Goal: Task Accomplishment & Management: Complete application form

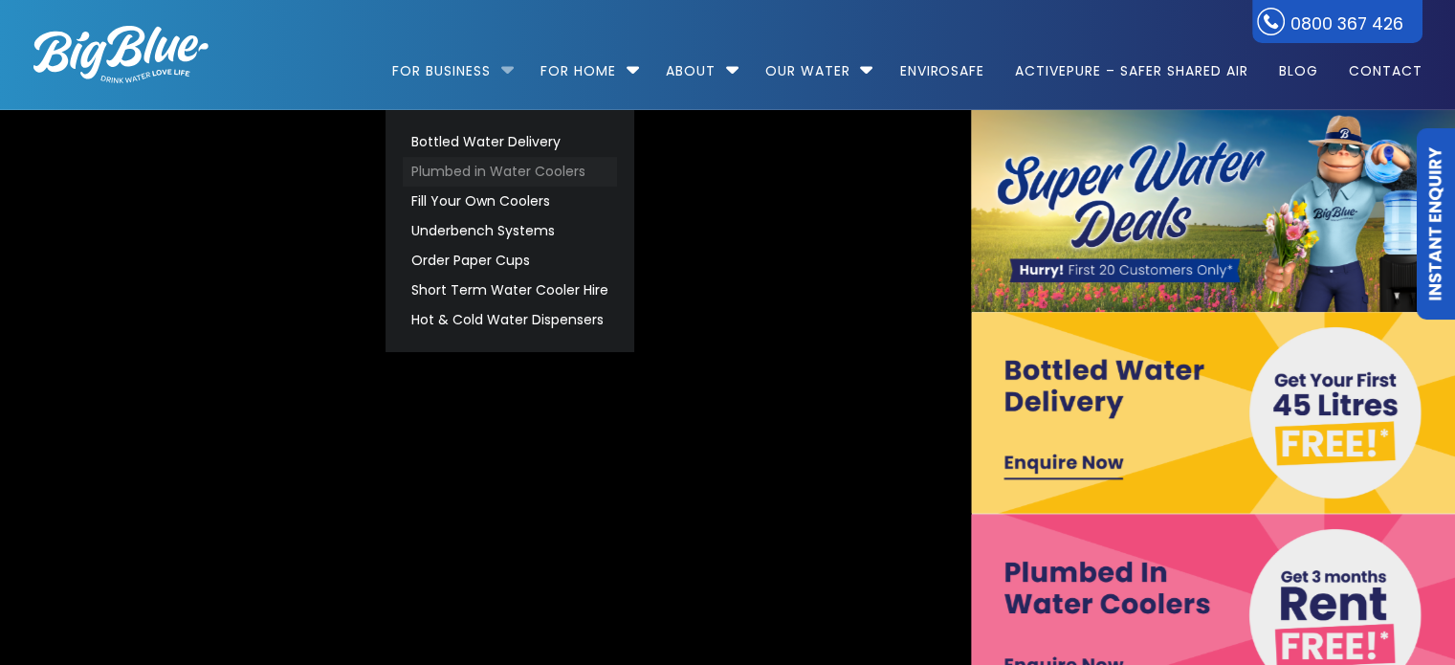
click at [479, 175] on link "Plumbed in Water Coolers" at bounding box center [510, 172] width 214 height 30
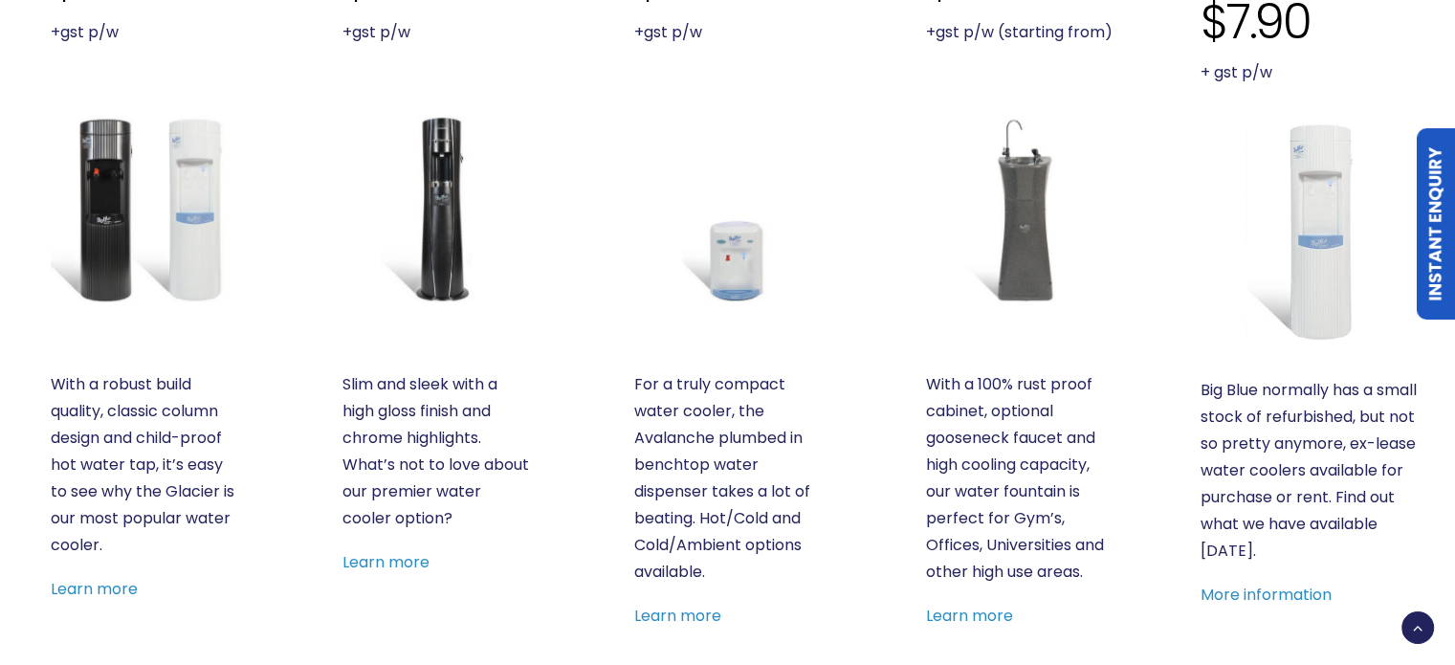
scroll to position [765, 0]
click at [190, 243] on img at bounding box center [144, 207] width 187 height 187
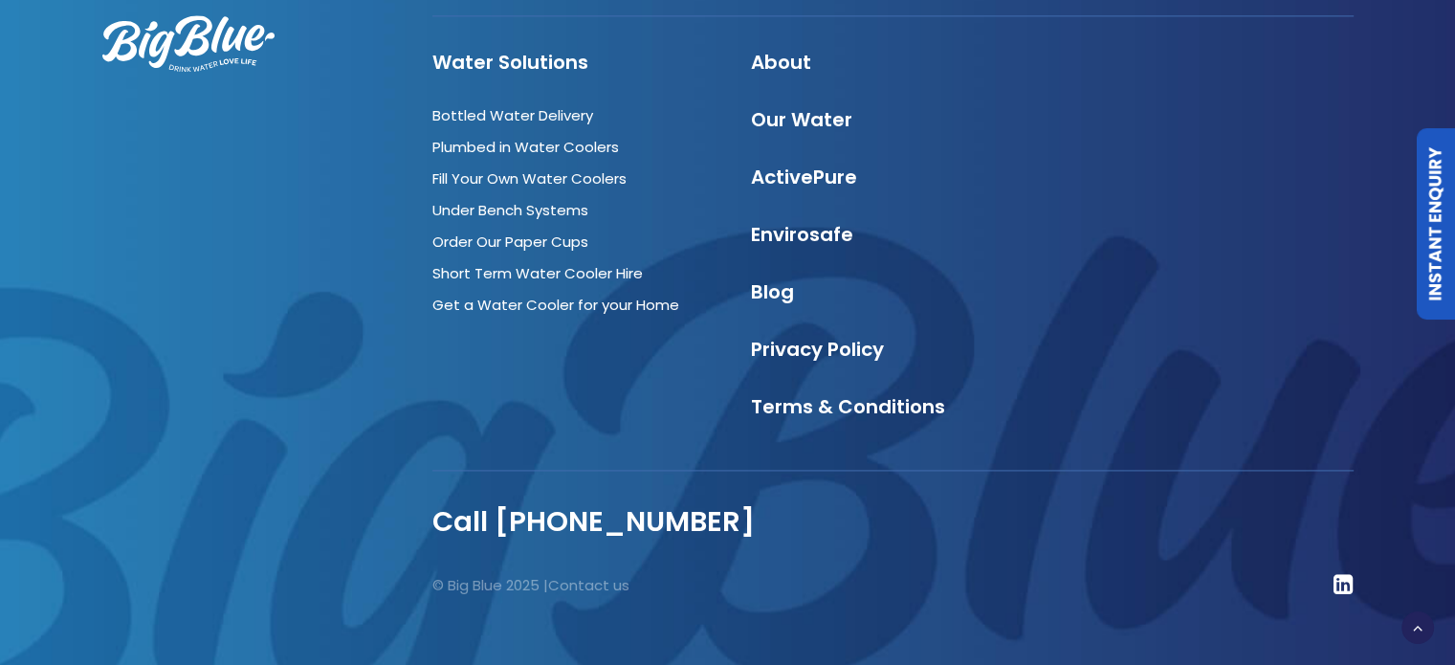
scroll to position [2632, 0]
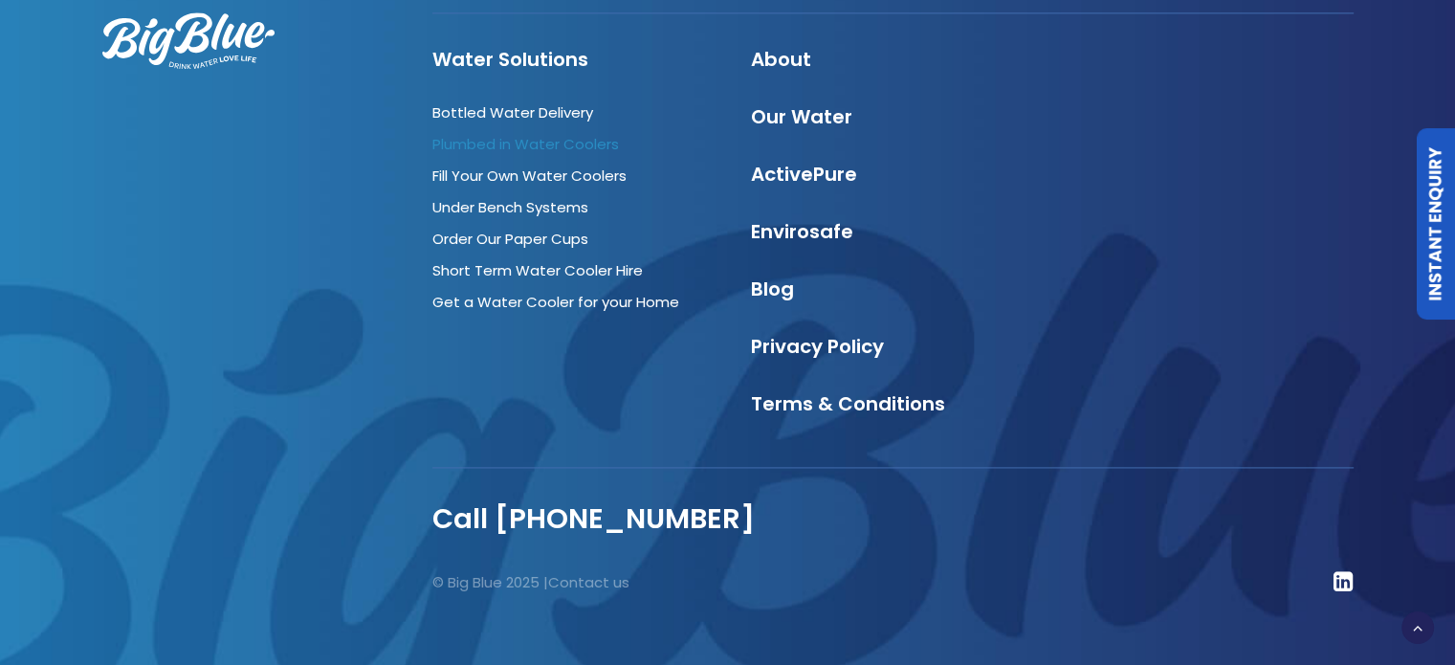
click at [558, 135] on link "Plumbed in Water Coolers" at bounding box center [525, 144] width 186 height 20
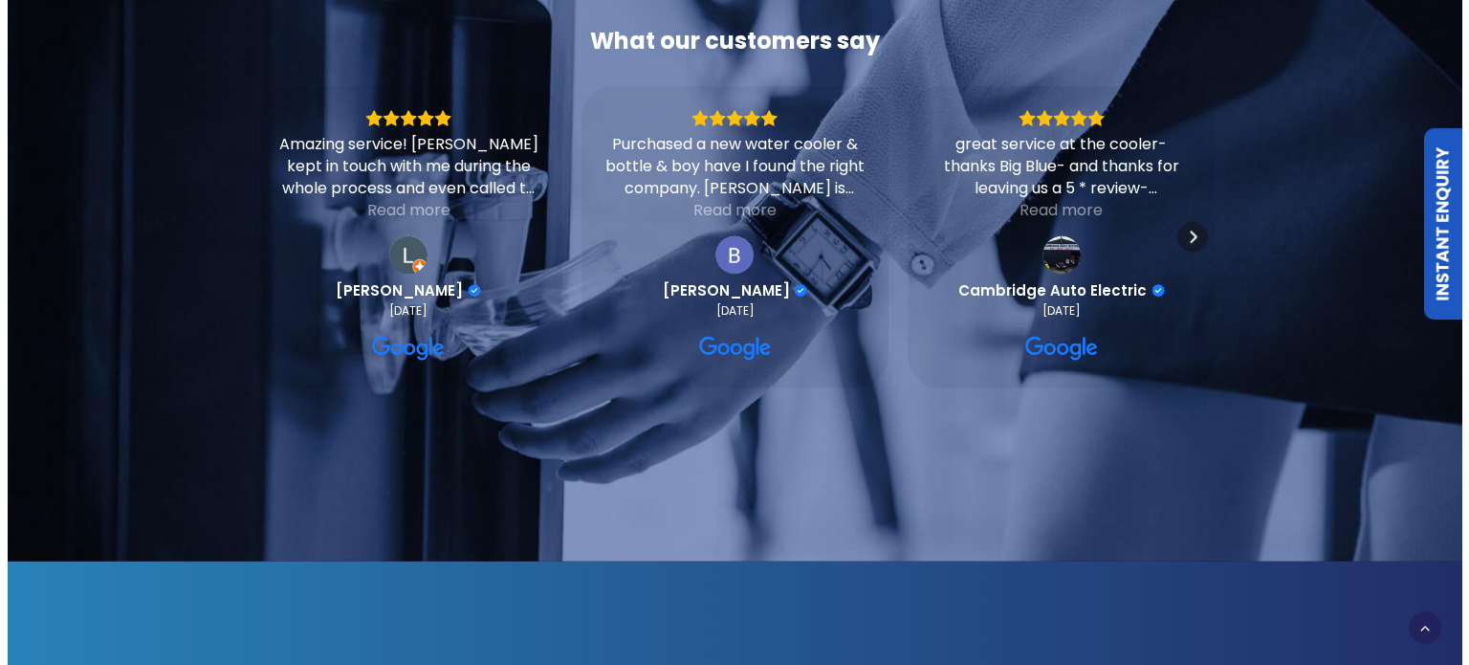
scroll to position [4208, 0]
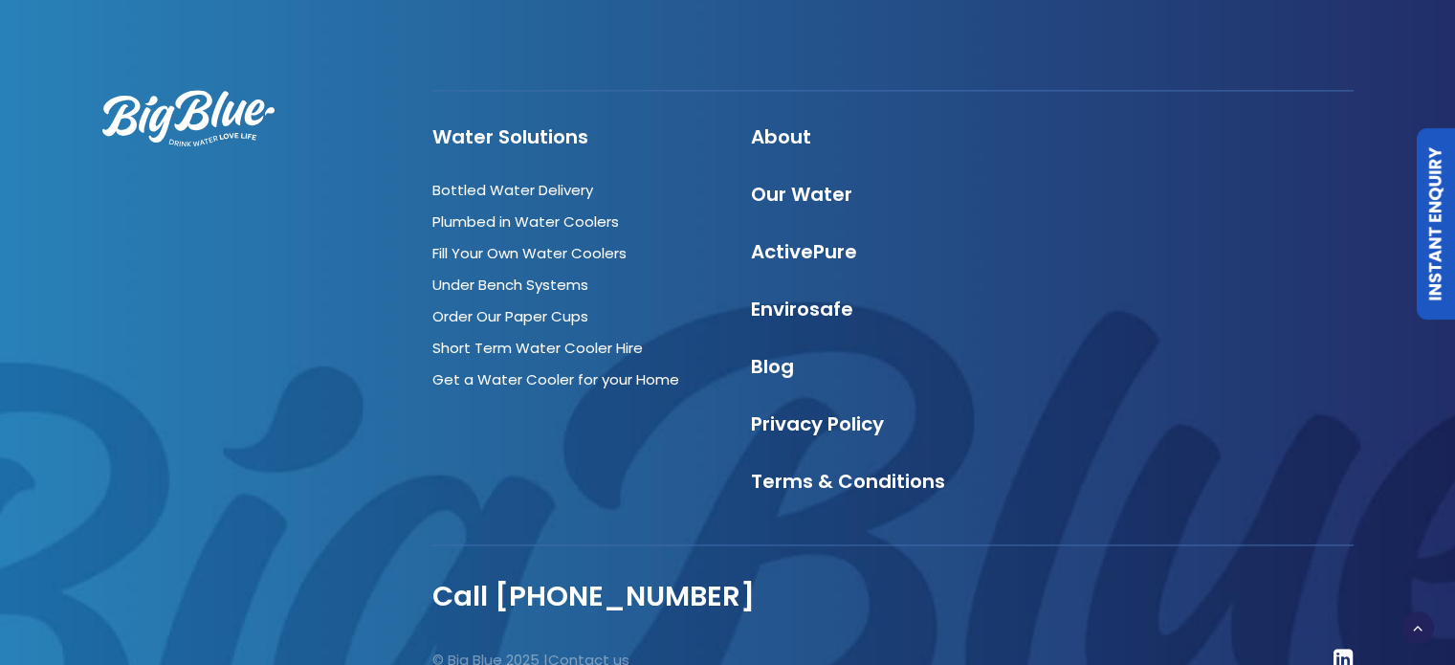
scroll to position [2632, 0]
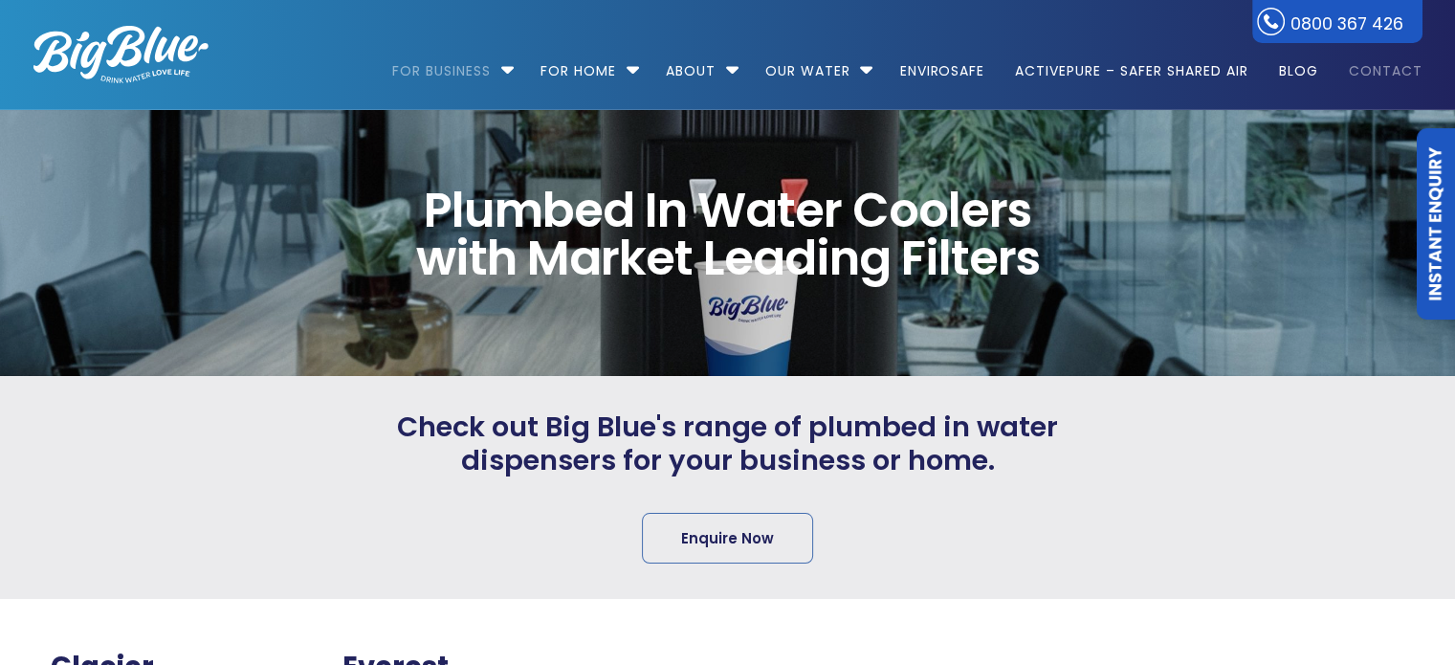
click at [1388, 69] on link "Contact" at bounding box center [1378, 61] width 87 height 123
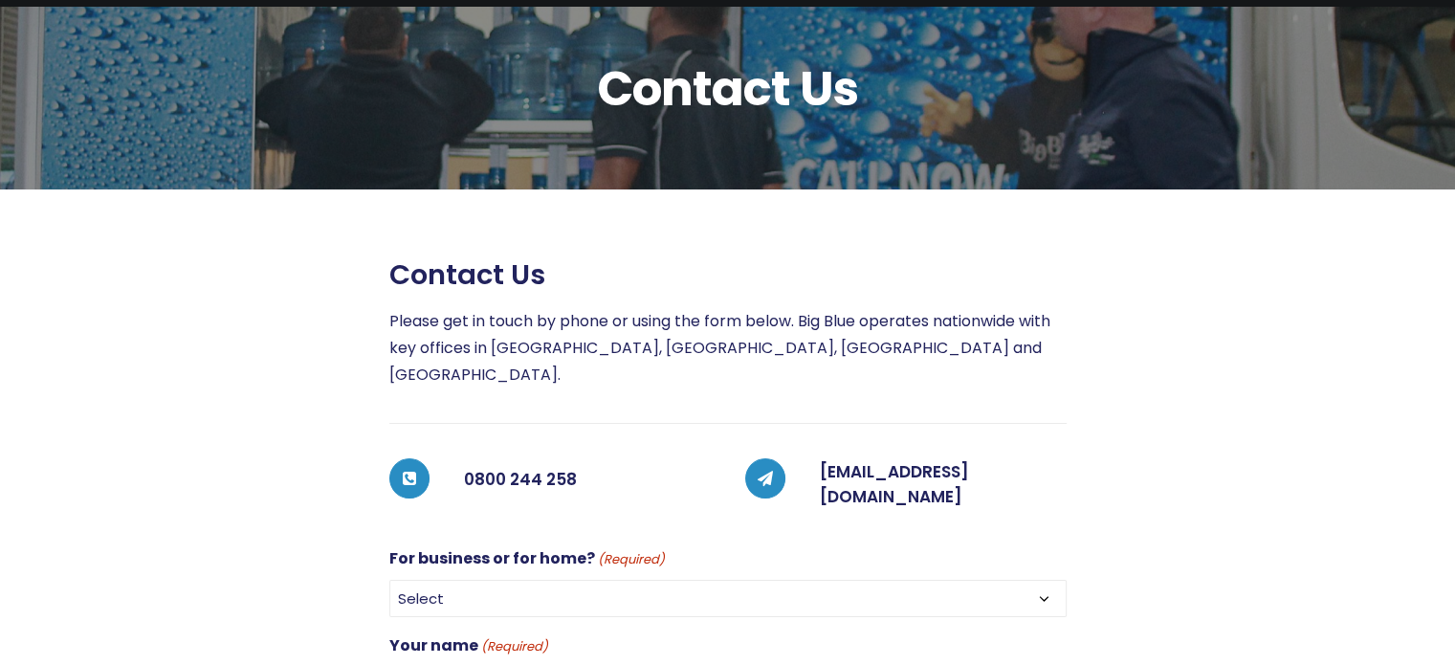
scroll to position [191, 0]
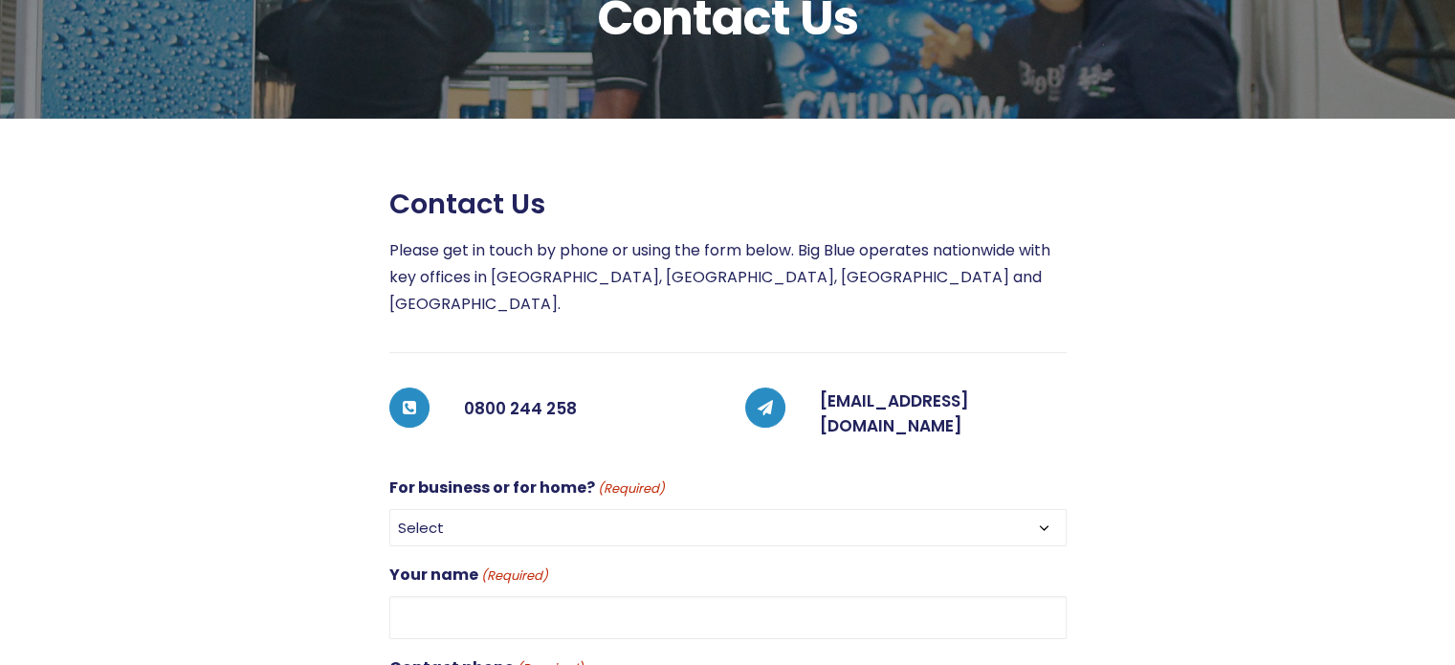
click at [626, 478] on span "(Required)" at bounding box center [630, 489] width 69 height 22
click at [626, 509] on select "Select For Business For Home" at bounding box center [727, 527] width 677 height 37
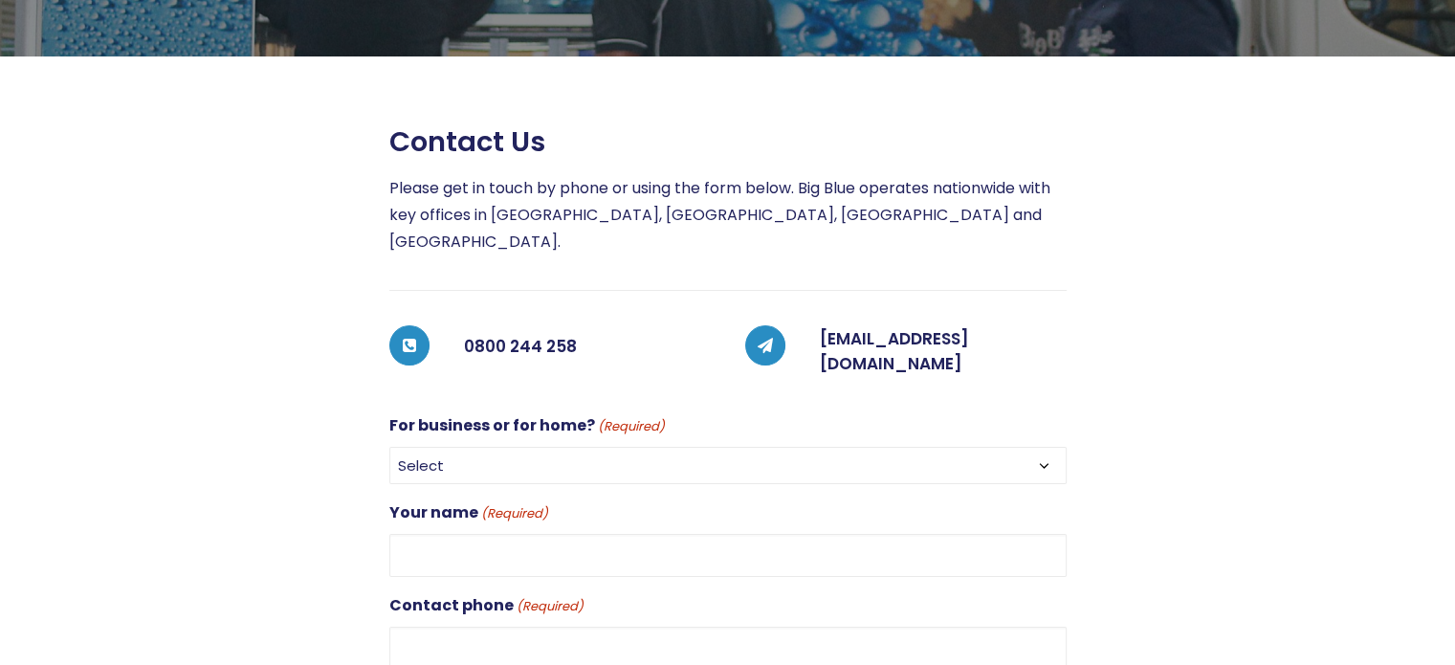
scroll to position [287, 0]
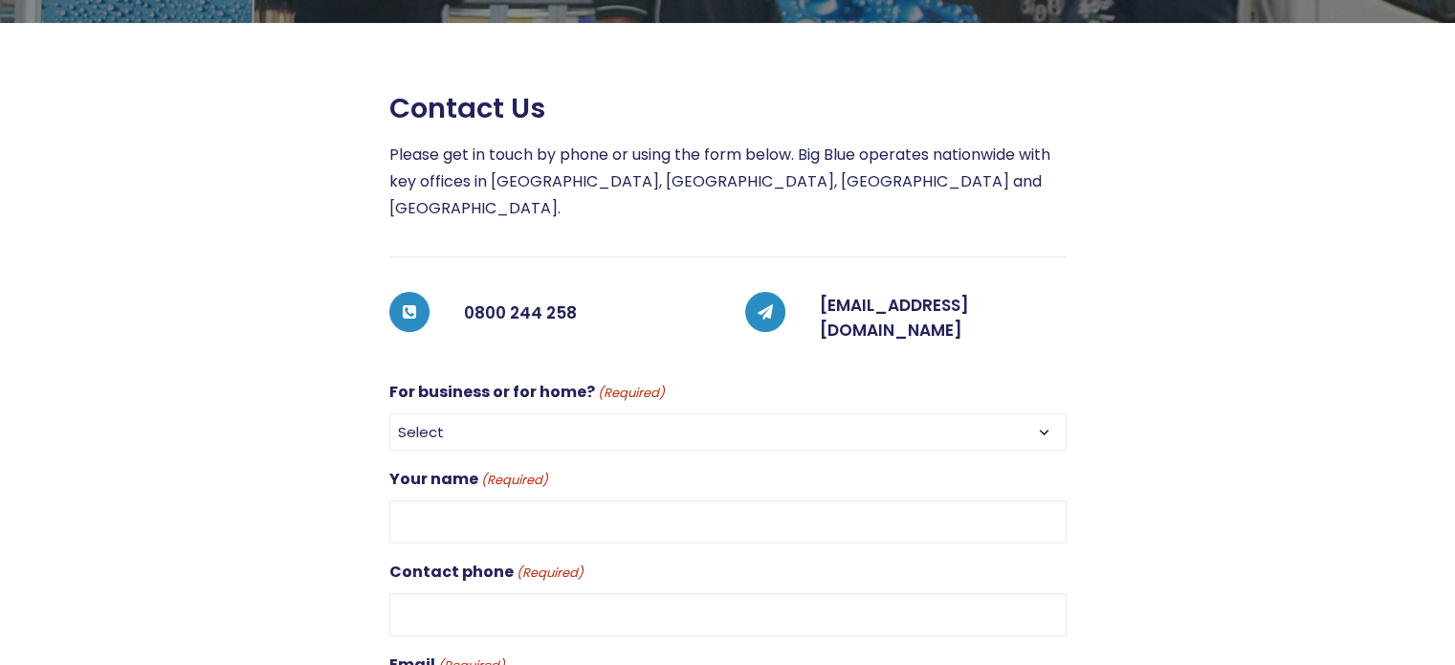
click at [463, 413] on select "Select For Business For Home" at bounding box center [727, 431] width 677 height 37
select select "For Business"
click at [389, 413] on select "Select For Business For Home" at bounding box center [727, 431] width 677 height 37
click at [568, 466] on div "Your name (Required)" at bounding box center [727, 504] width 677 height 77
click at [425, 500] on input "Your name (Required)" at bounding box center [727, 521] width 677 height 43
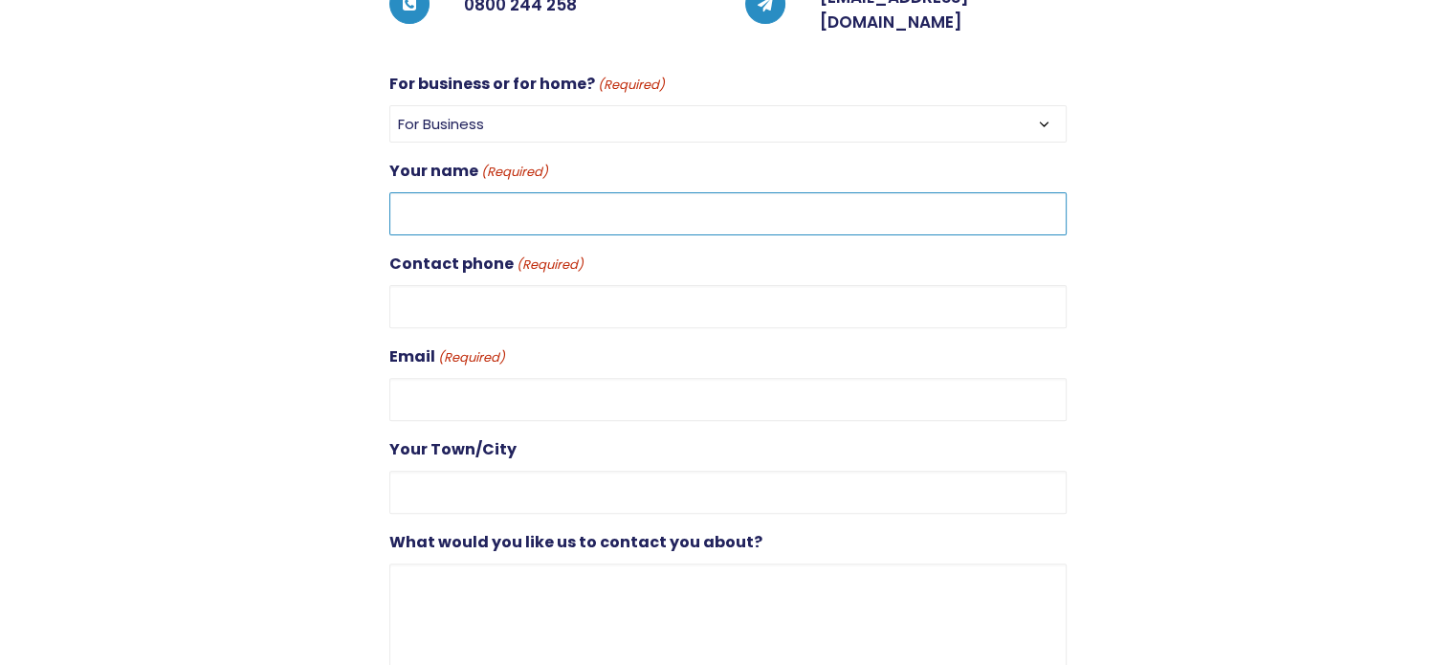
scroll to position [574, 0]
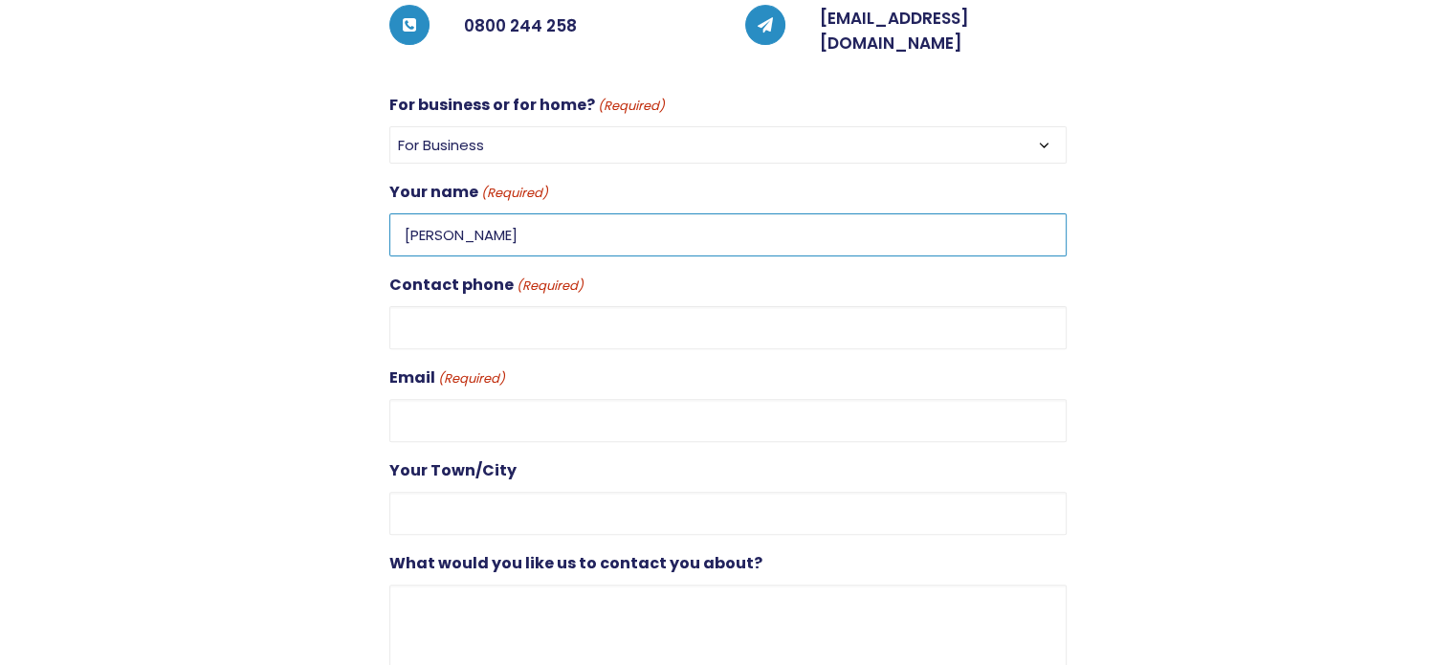
type input "Duane McDonald"
click at [418, 306] on input "Contact phone (Required)" at bounding box center [727, 327] width 677 height 43
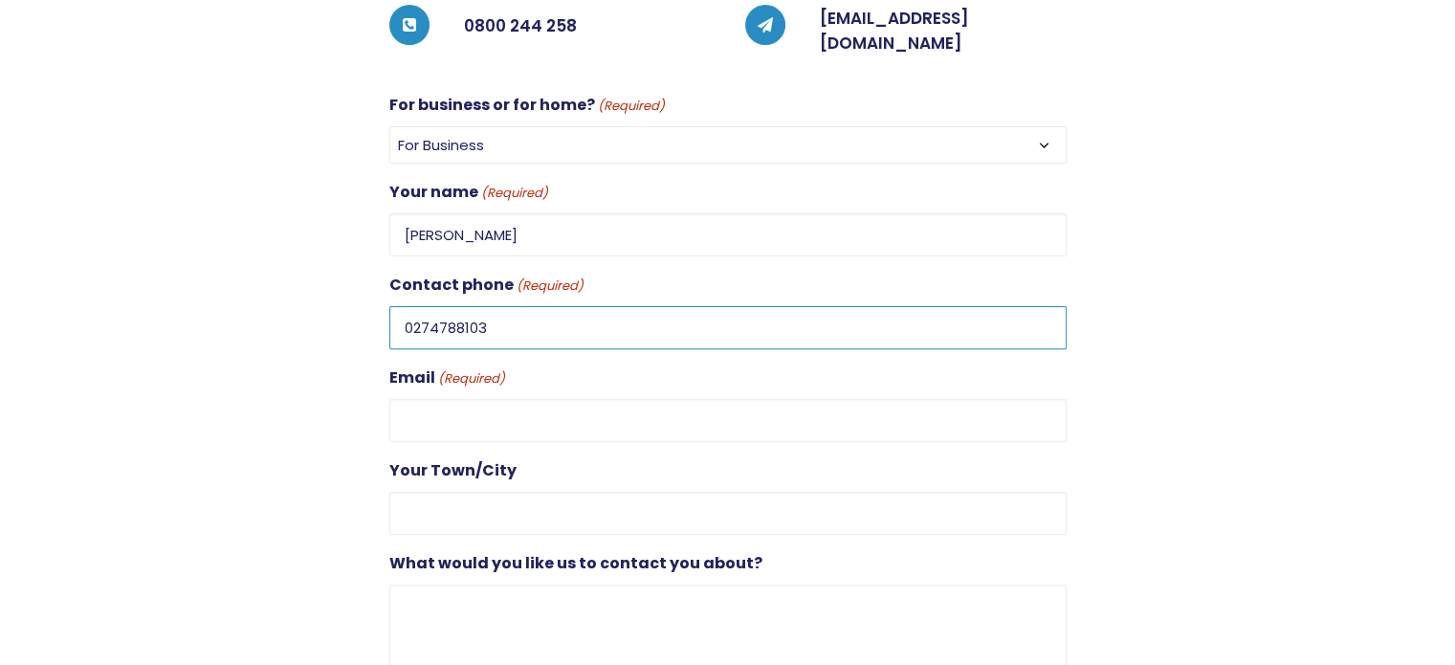
type input "0274788103"
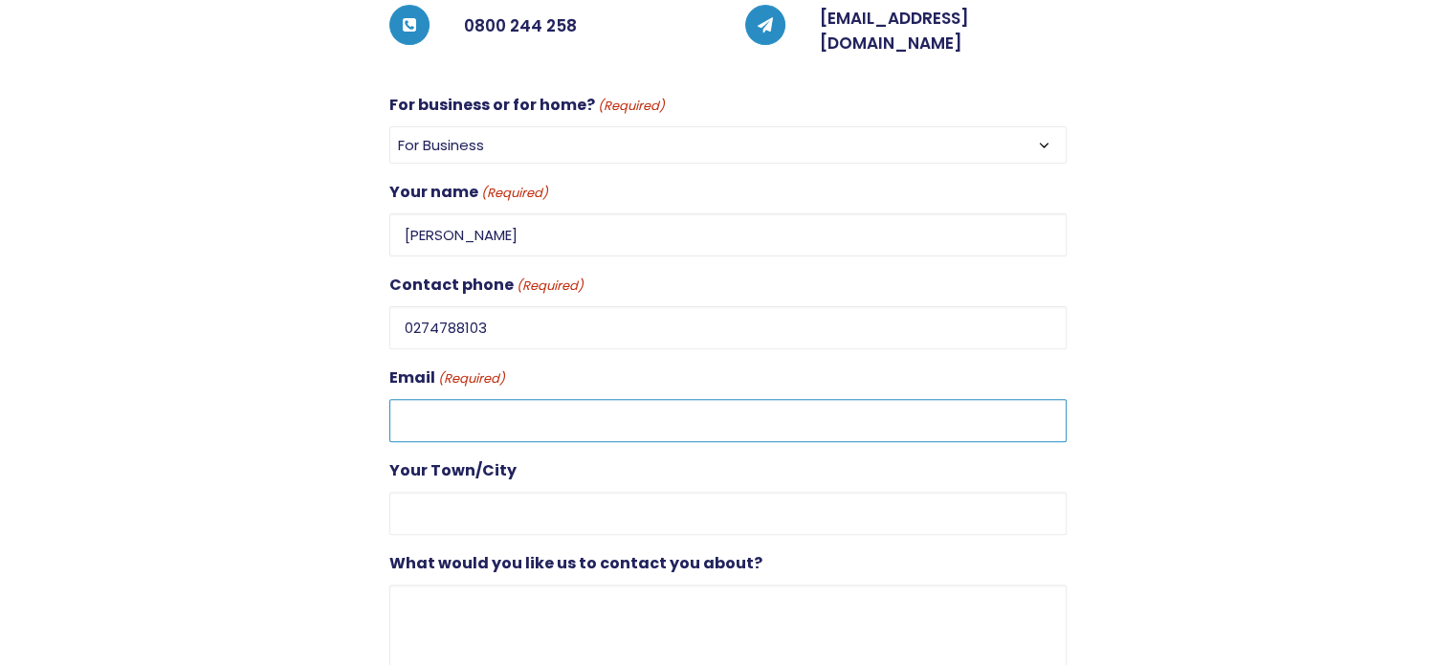
click at [419, 399] on input "Email (Required)" at bounding box center [727, 420] width 677 height 43
type input "dmc1@xtra.co.nz"
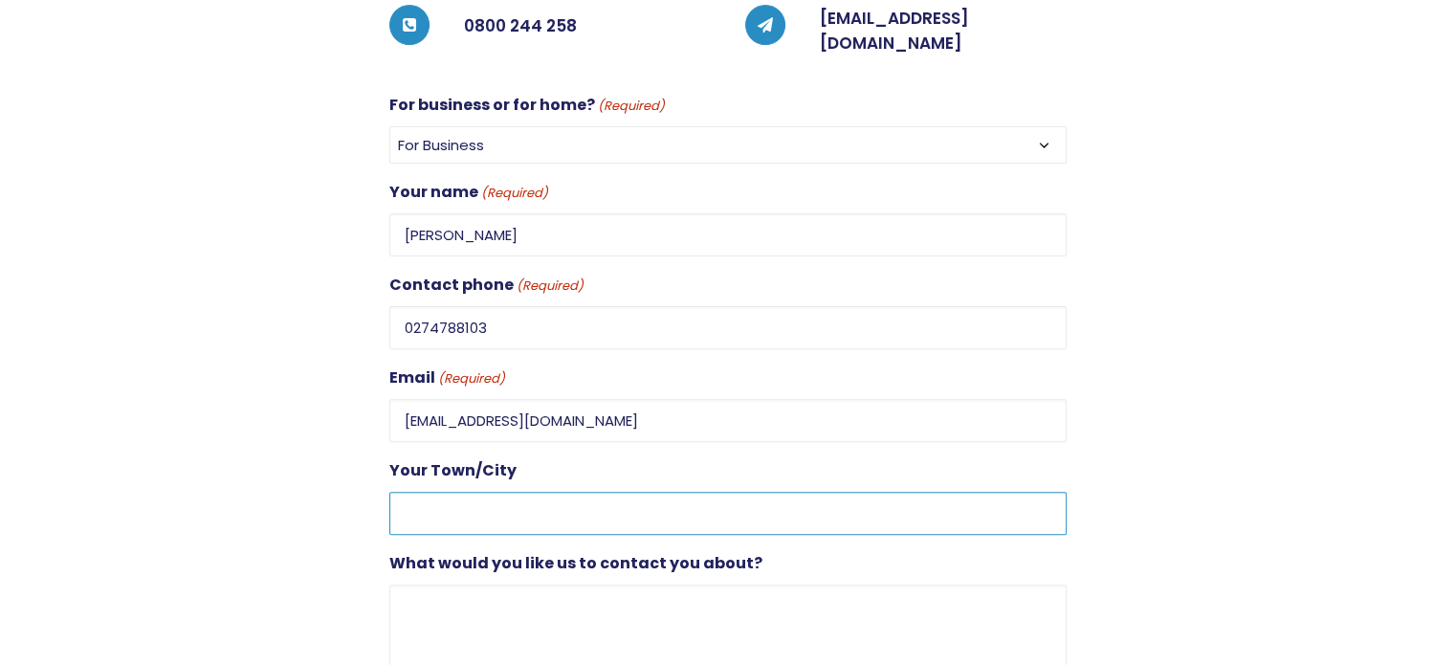
click at [421, 492] on input "Your Town/City" at bounding box center [727, 513] width 677 height 43
type input "auckland"
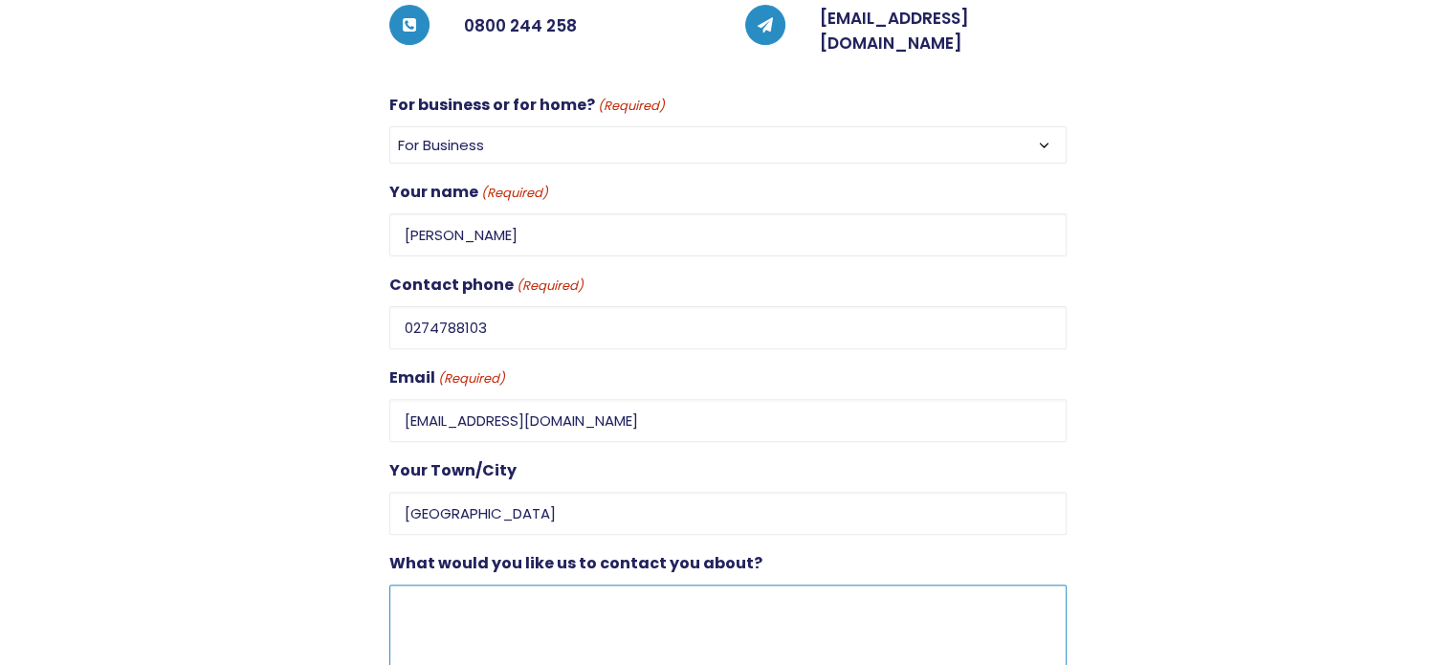
click at [432, 584] on textarea "What would you like us to contact you about?" at bounding box center [727, 676] width 677 height 184
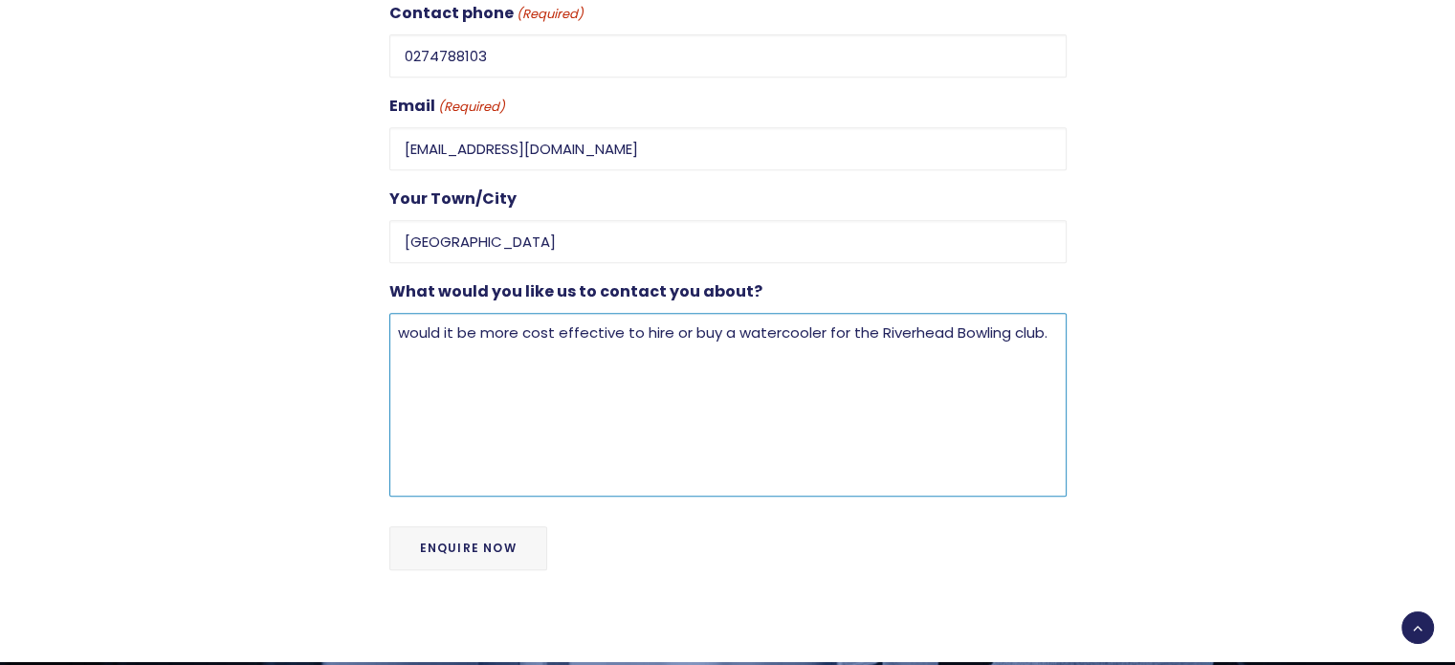
scroll to position [861, 0]
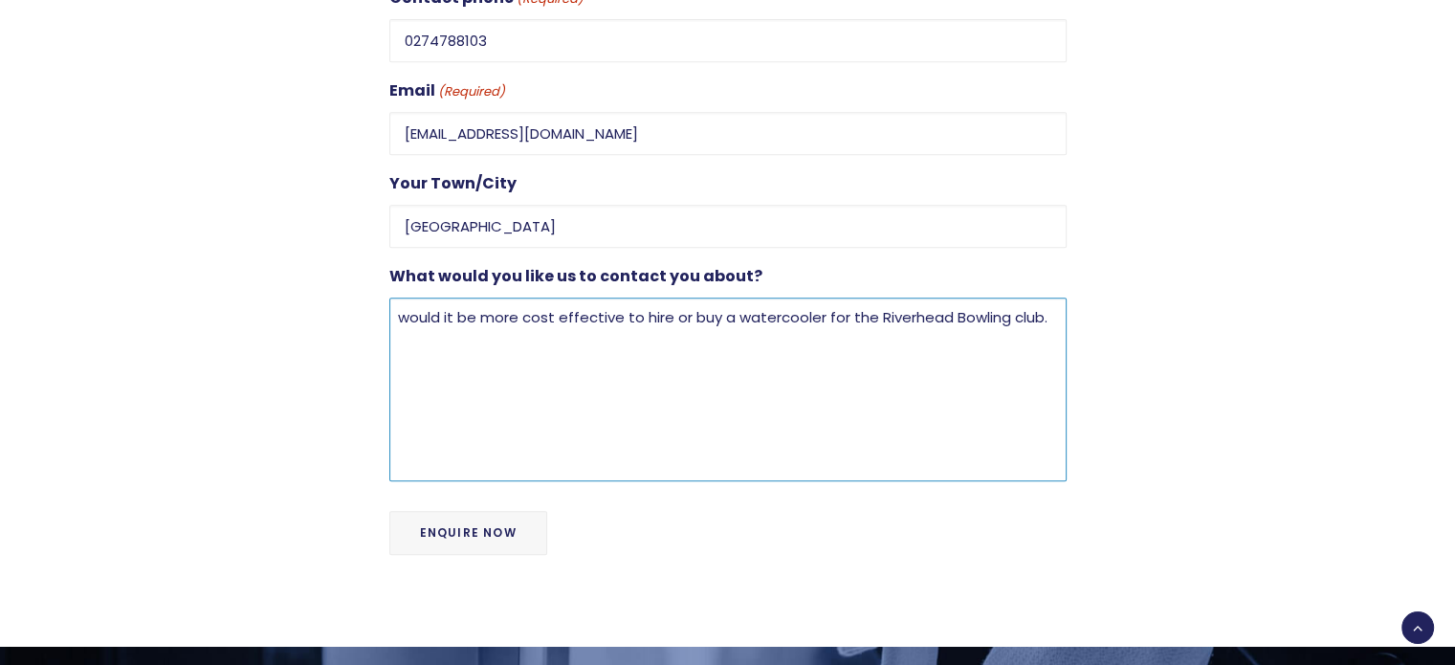
type textarea "would it be more cost effective to hire or buy a watercooler for the Riverhead …"
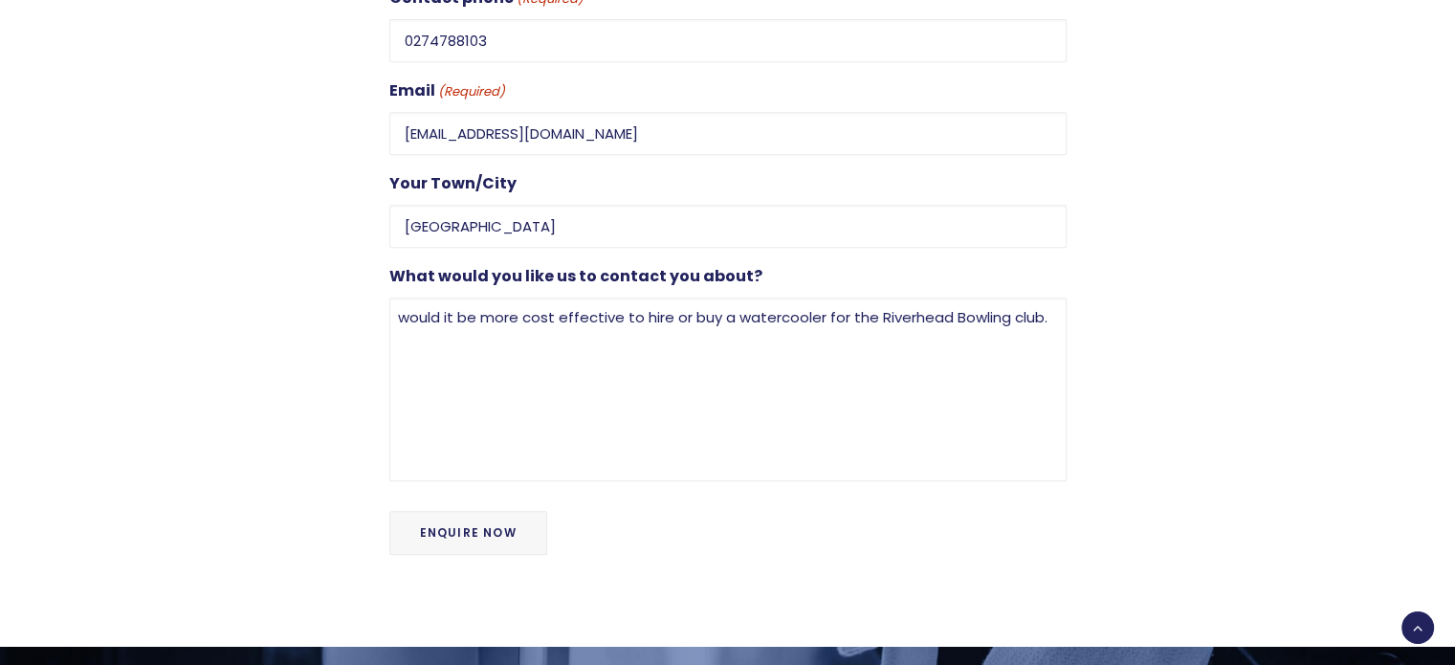
click at [440, 511] on input "Enquire Now" at bounding box center [468, 533] width 158 height 44
